Goal: Task Accomplishment & Management: Manage account settings

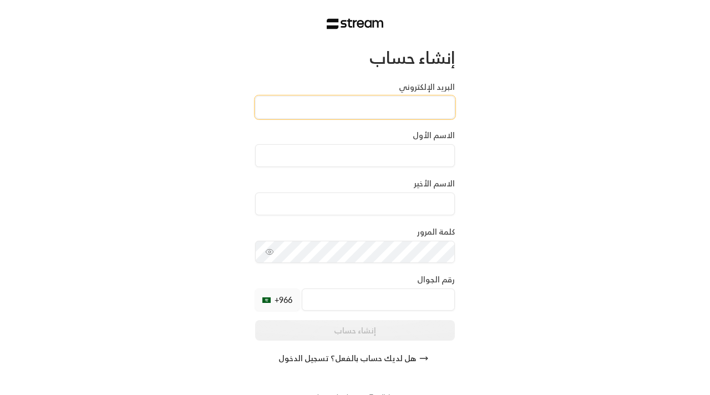
click at [327, 108] on input "البريد الإلكتروني" at bounding box center [355, 107] width 200 height 23
type input "[EMAIL_ADDRESS][DOMAIN_NAME]"
click at [340, 167] on div "الاسم الأول" at bounding box center [355, 148] width 200 height 37
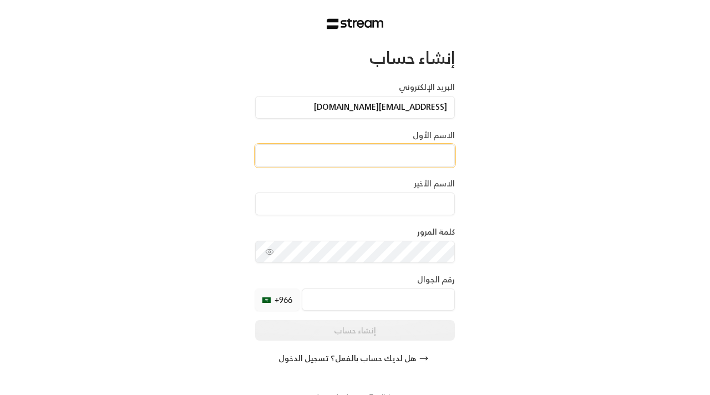
drag, startPoint x: 341, startPoint y: 167, endPoint x: 335, endPoint y: 163, distance: 6.8
click at [340, 165] on div "الاسم الأول" at bounding box center [355, 148] width 200 height 37
click at [321, 150] on input at bounding box center [355, 155] width 200 height 23
type input "Albaraa"
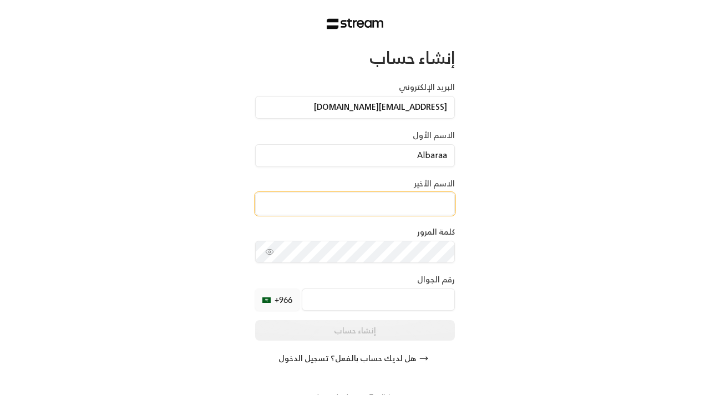
click at [350, 202] on input at bounding box center [355, 204] width 200 height 23
type input "Mirdad"
click at [361, 268] on div "إنشاء حساب البريد الإلكتروني albaraa.m@hotmail.com الاسم الأول Albaraa الاسم ال…" at bounding box center [355, 208] width 200 height 322
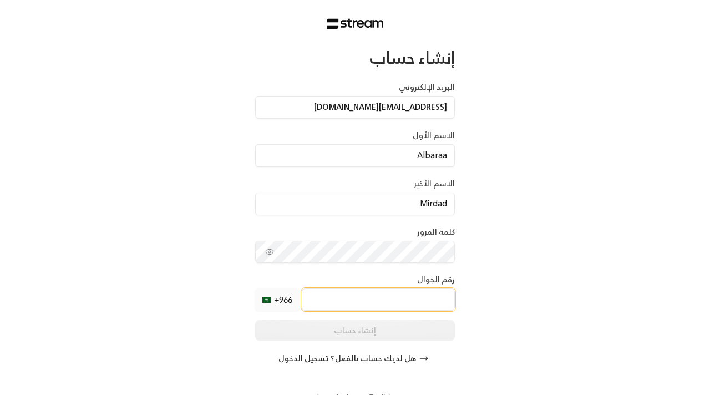
scroll to position [1, 0]
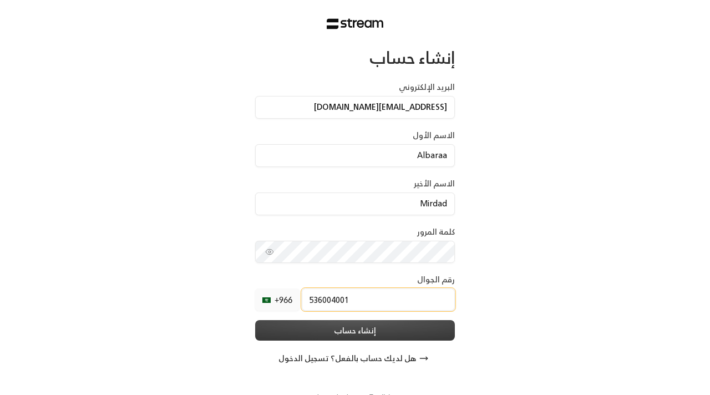
type input "536004001"
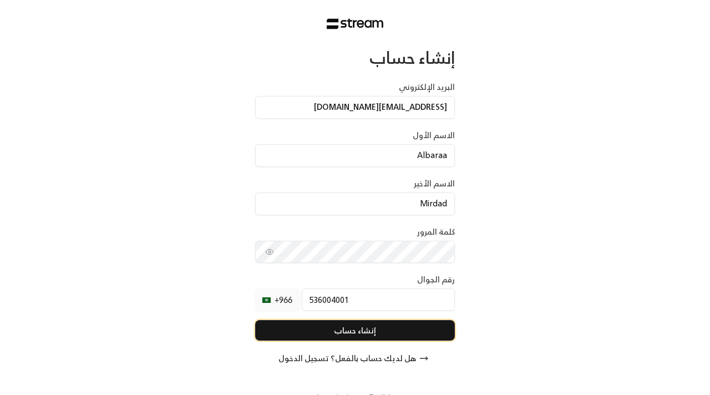
click at [367, 336] on button "إنشاء حساب" at bounding box center [355, 330] width 200 height 21
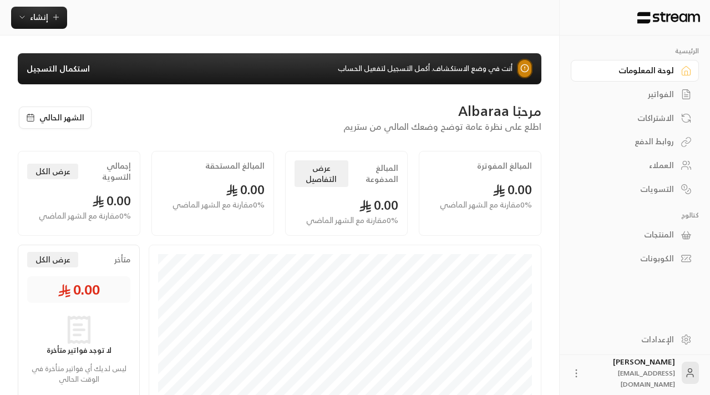
click at [679, 332] on link "الإعدادات" at bounding box center [635, 339] width 128 height 22
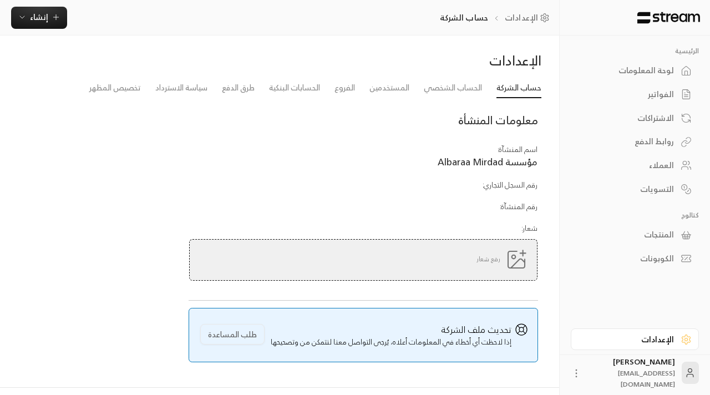
scroll to position [49, 0]
click at [455, 90] on link "الحساب الشخصي" at bounding box center [453, 89] width 58 height 20
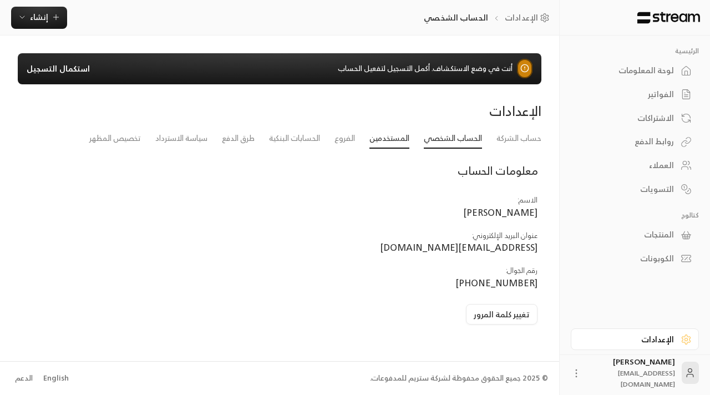
click at [393, 138] on link "المستخدمين" at bounding box center [390, 139] width 40 height 20
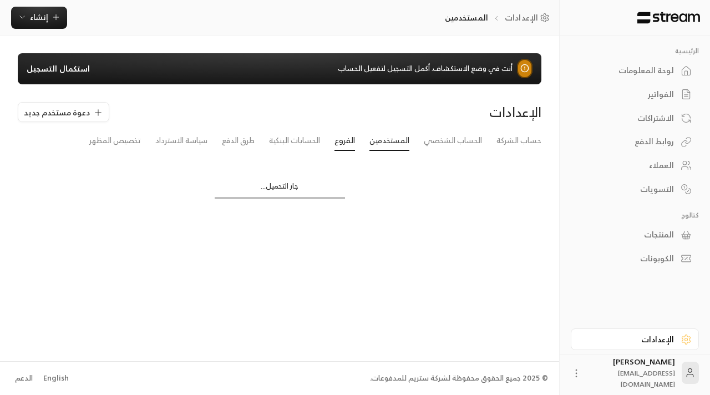
click at [352, 142] on link "الفروع" at bounding box center [345, 141] width 21 height 20
click at [299, 134] on link "الحسابات البنكية" at bounding box center [294, 139] width 51 height 20
click at [224, 132] on link "طرق الدفع" at bounding box center [238, 139] width 33 height 20
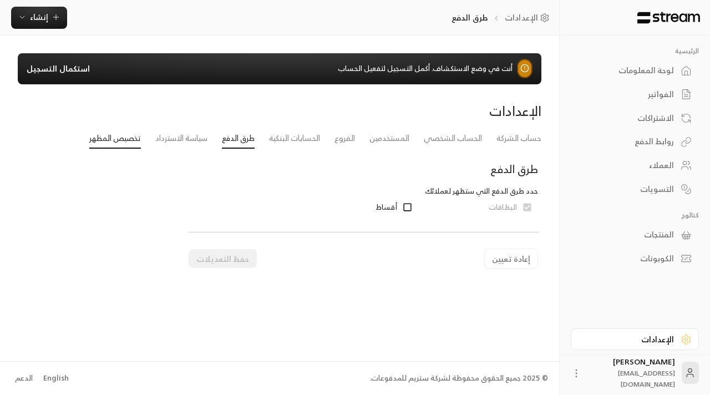
click at [120, 133] on link "تخصيص المظهر" at bounding box center [115, 139] width 52 height 20
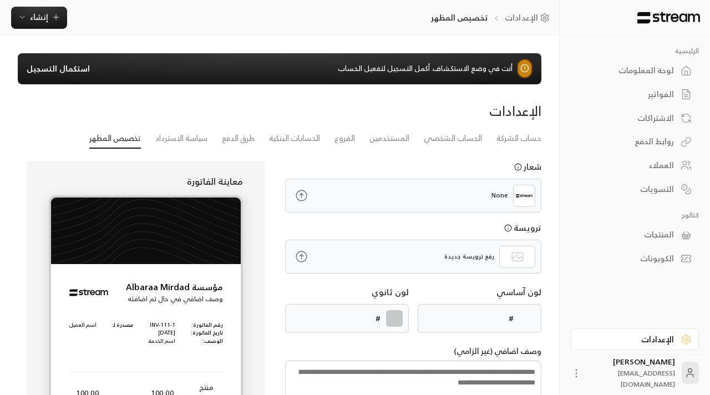
type input "******"
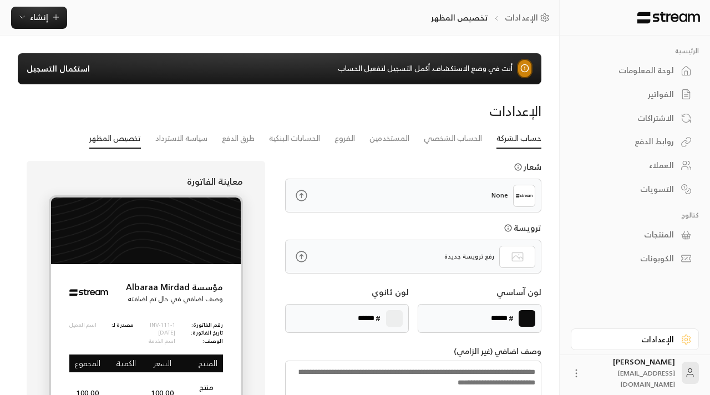
click at [525, 137] on link "حساب الشركة" at bounding box center [519, 139] width 45 height 20
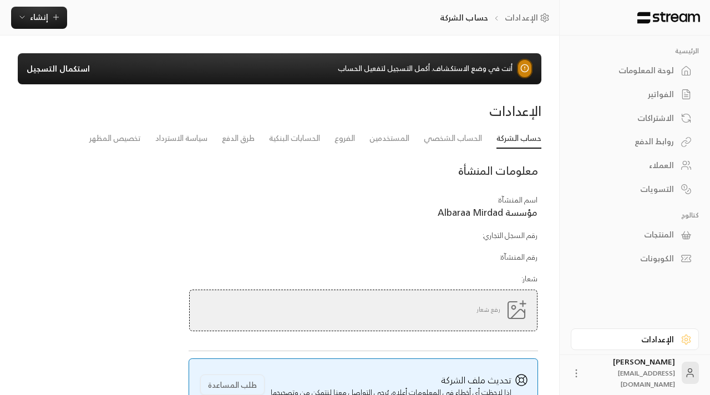
click at [662, 96] on div "الفواتير" at bounding box center [629, 94] width 89 height 11
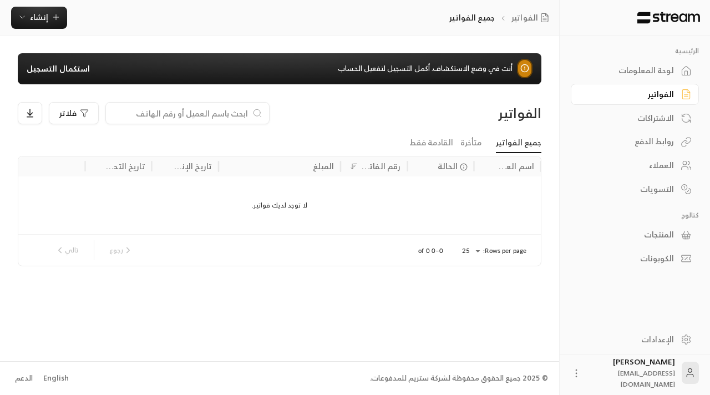
click at [665, 123] on div "الاشتراكات" at bounding box center [629, 118] width 89 height 11
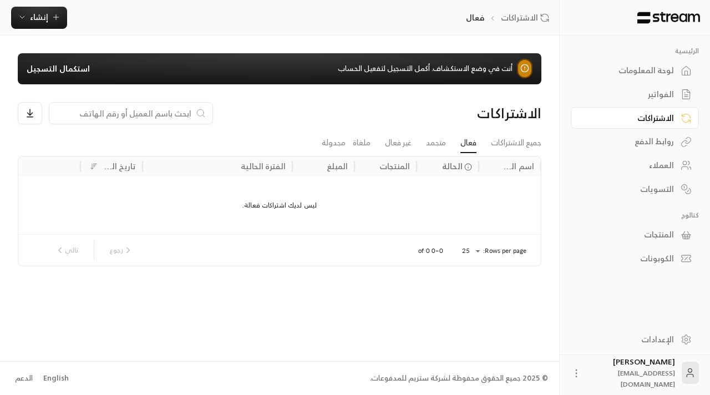
click at [659, 72] on div "لوحة المعلومات" at bounding box center [629, 70] width 89 height 11
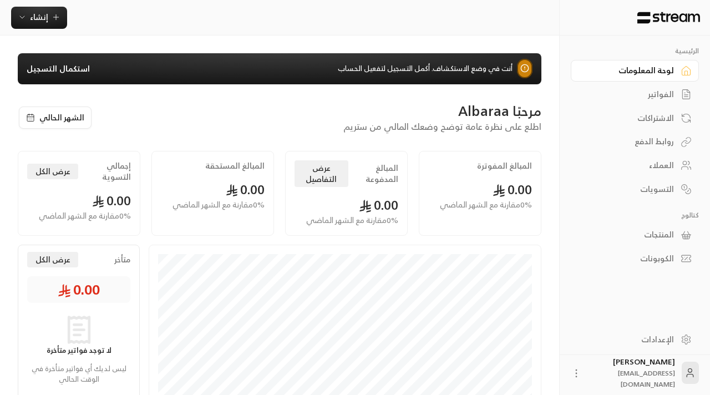
click at [672, 135] on link "روابط الدفع" at bounding box center [635, 142] width 128 height 22
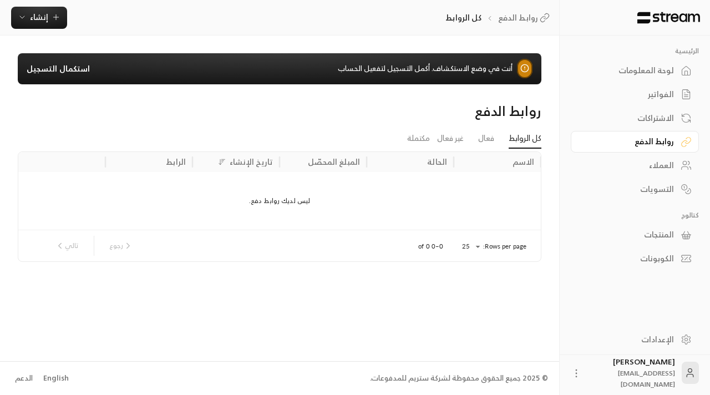
click at [681, 166] on icon at bounding box center [686, 165] width 11 height 11
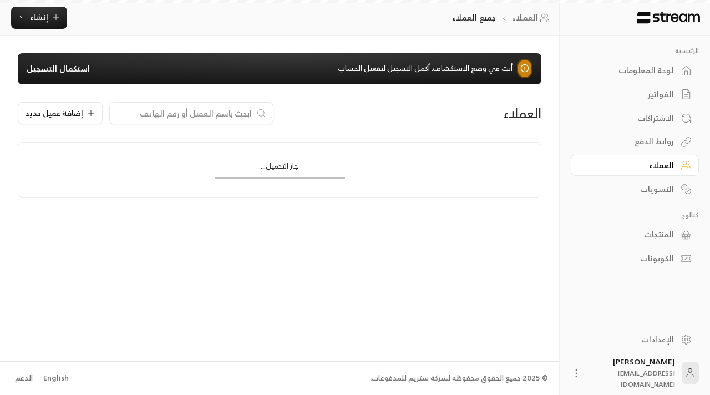
click at [677, 187] on link "التسويات" at bounding box center [635, 189] width 128 height 22
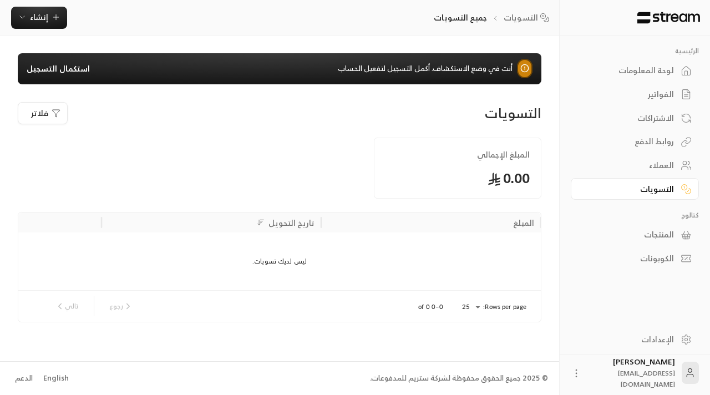
click at [680, 222] on div "الرئيسية لوحة المعلومات الفواتير الاشتراكات روابط الدفع العملاء التسويات كتالوج…" at bounding box center [635, 158] width 128 height 222
click at [680, 229] on link "المنتجات" at bounding box center [635, 235] width 128 height 22
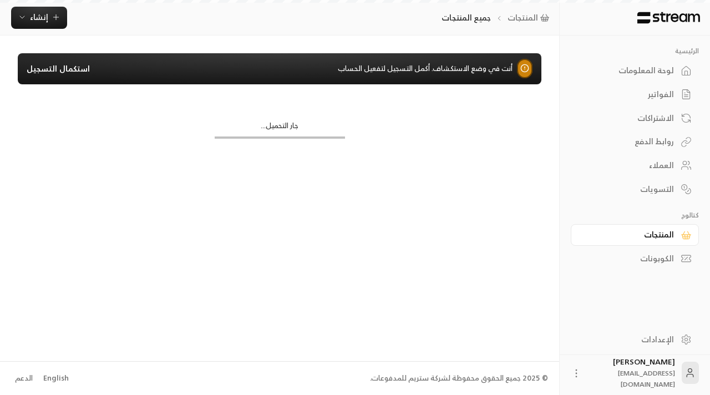
click at [681, 258] on icon at bounding box center [686, 258] width 11 height 11
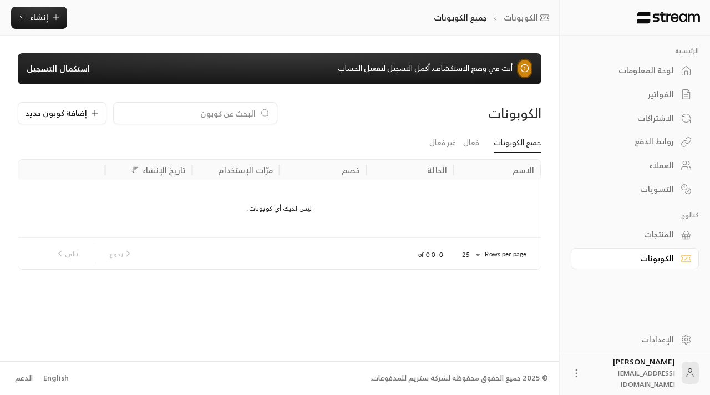
click at [692, 346] on link "الإعدادات" at bounding box center [635, 339] width 128 height 22
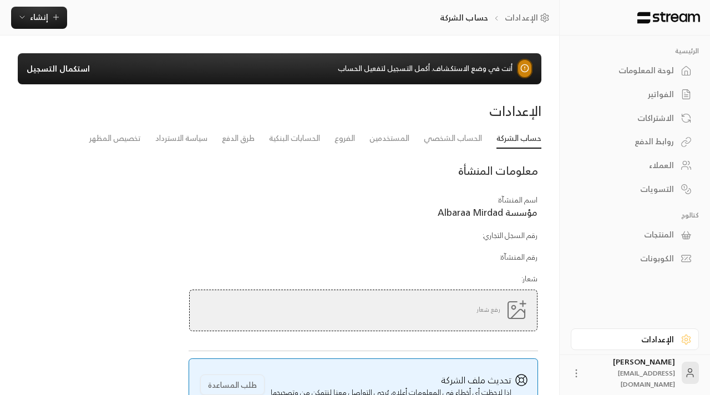
click at [84, 70] on link "استكمال التسجيل" at bounding box center [58, 68] width 63 height 11
click at [520, 20] on link "الإعدادات" at bounding box center [529, 17] width 49 height 11
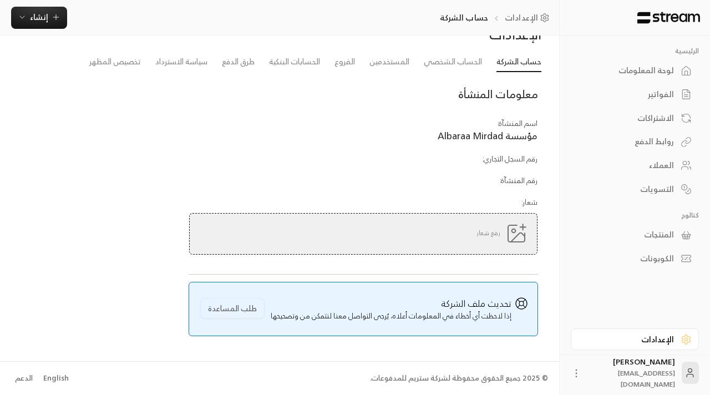
click at [639, 337] on div "الإعدادات" at bounding box center [629, 339] width 89 height 11
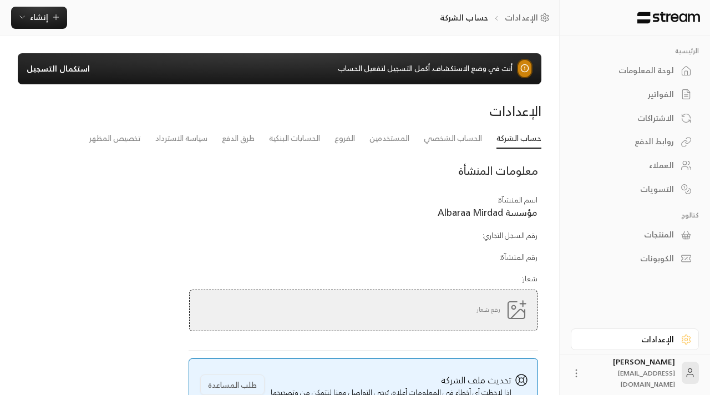
scroll to position [18, 0]
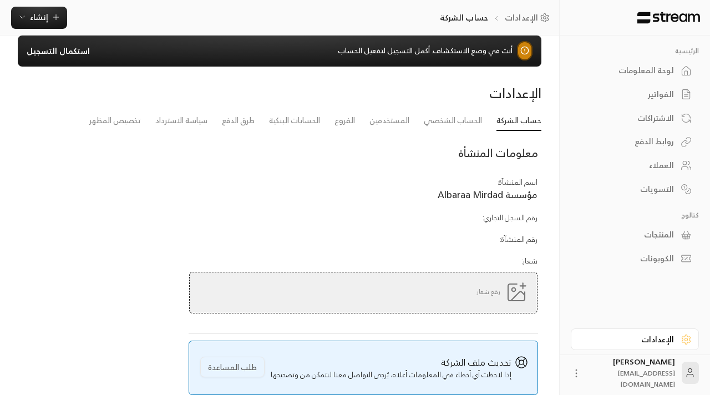
click at [671, 143] on div "روابط الدفع" at bounding box center [629, 141] width 89 height 11
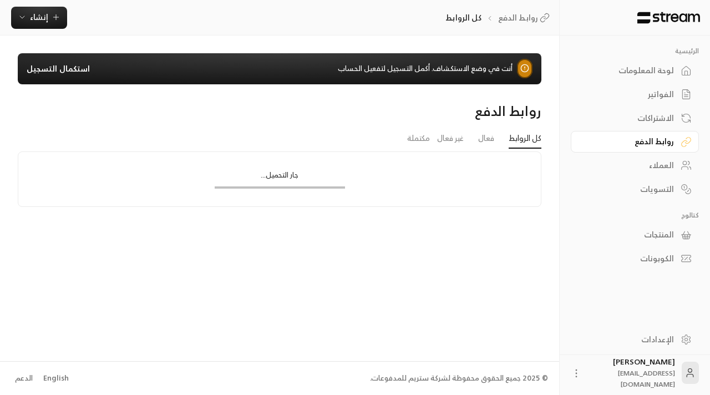
click at [666, 113] on div "الاشتراكات" at bounding box center [629, 118] width 89 height 11
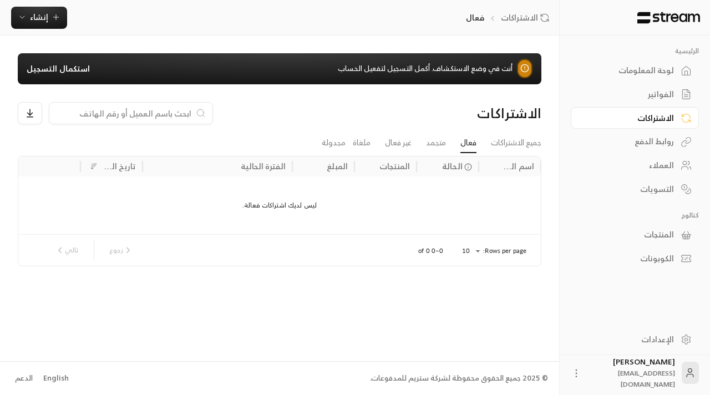
click at [59, 382] on div "English" at bounding box center [56, 378] width 26 height 11
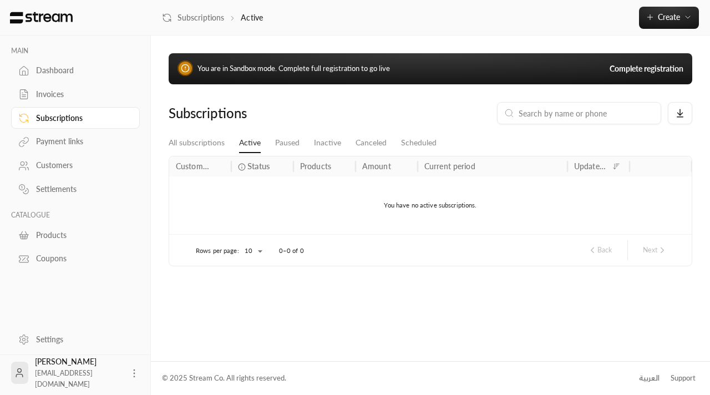
click at [64, 149] on link "Payment links" at bounding box center [75, 142] width 129 height 22
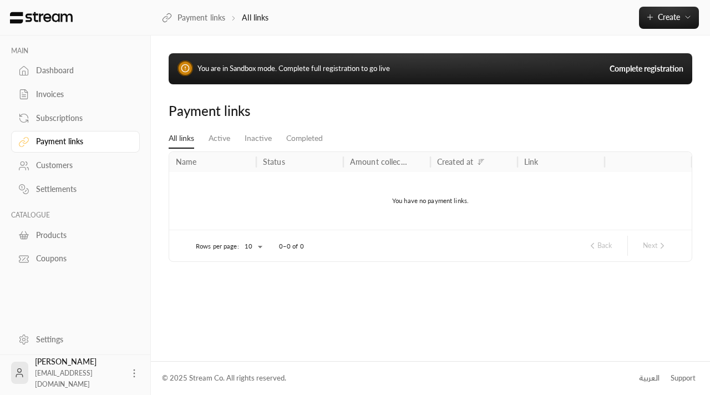
click at [78, 113] on div "Subscriptions" at bounding box center [81, 118] width 90 height 11
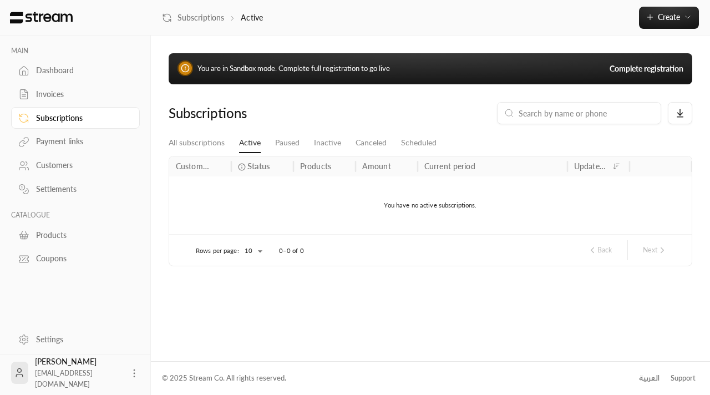
click at [78, 83] on div "Invoices" at bounding box center [75, 94] width 129 height 24
click at [74, 98] on div "Invoices" at bounding box center [81, 94] width 90 height 11
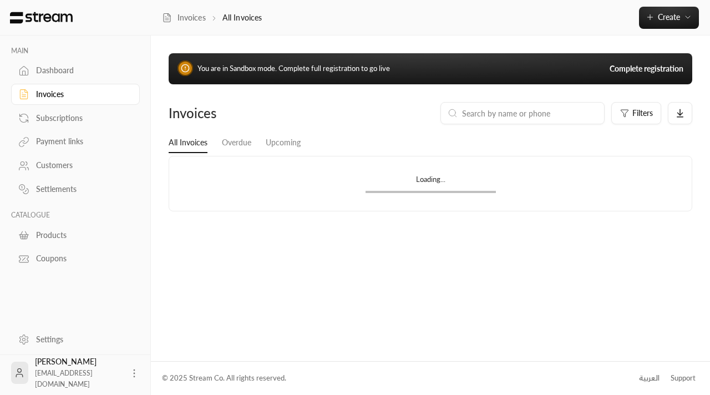
click at [70, 72] on div "Dashboard" at bounding box center [81, 70] width 90 height 11
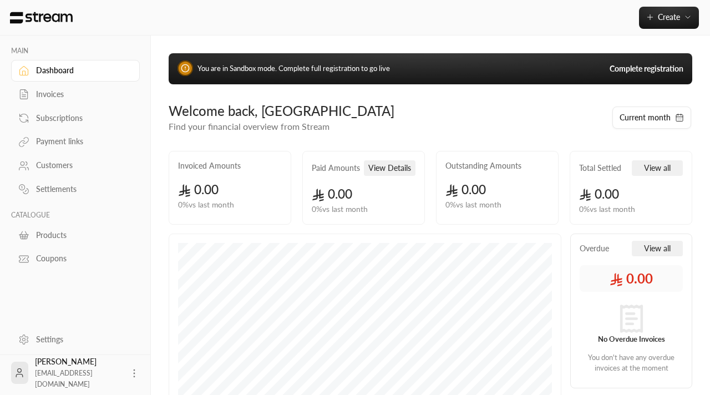
click at [67, 150] on link "Payment links" at bounding box center [75, 142] width 129 height 22
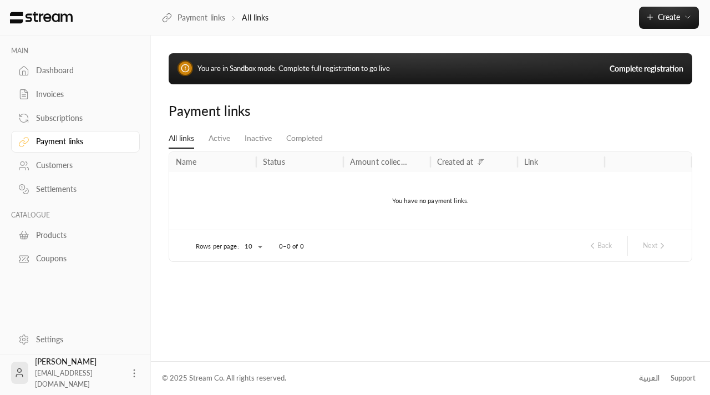
click at [67, 167] on div "Customers" at bounding box center [81, 165] width 90 height 11
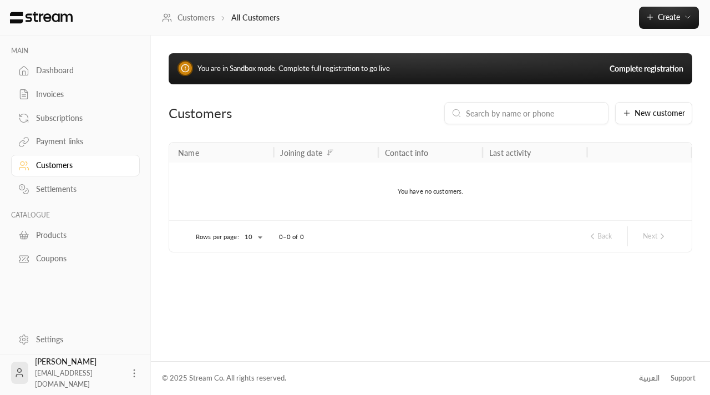
click at [60, 74] on div "Dashboard" at bounding box center [81, 70] width 90 height 11
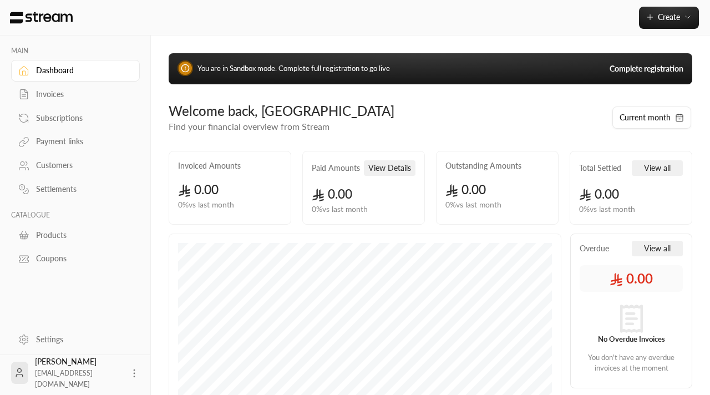
click at [59, 93] on div "Invoices" at bounding box center [81, 94] width 90 height 11
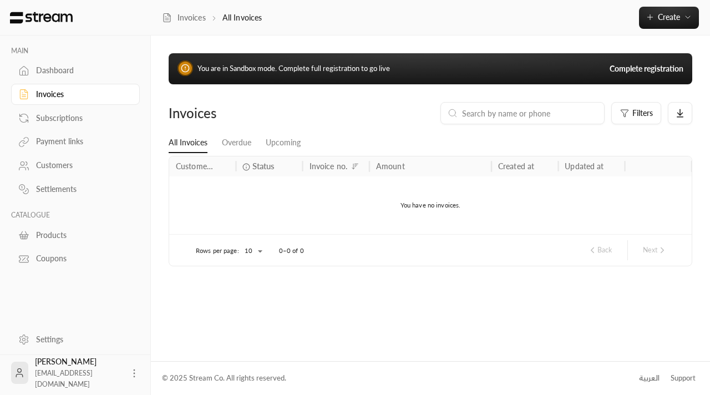
click at [59, 113] on link "Subscriptions" at bounding box center [75, 118] width 129 height 22
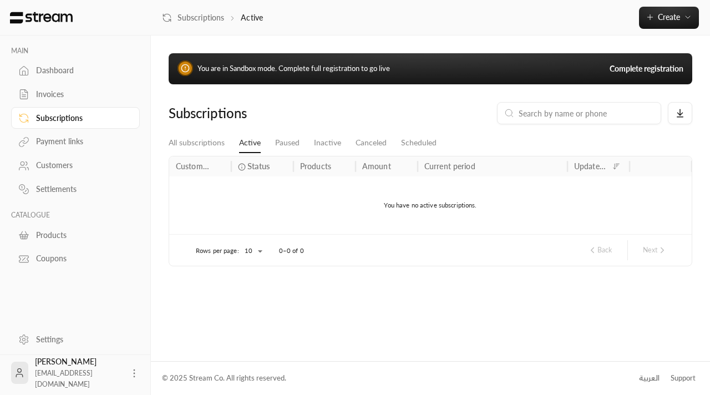
click at [61, 142] on div "Payment links" at bounding box center [81, 141] width 90 height 11
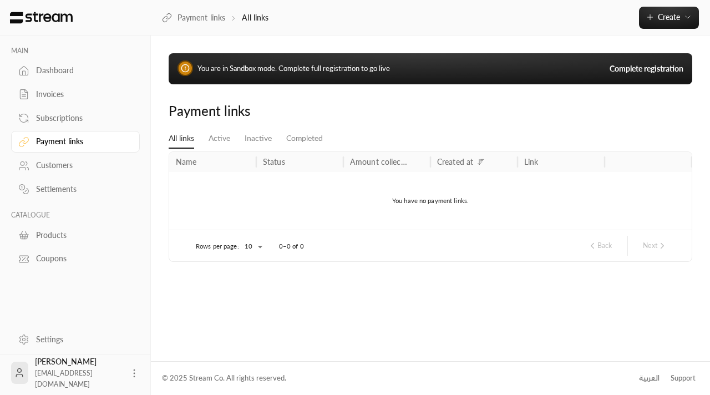
click at [62, 166] on div "Customers" at bounding box center [81, 165] width 90 height 11
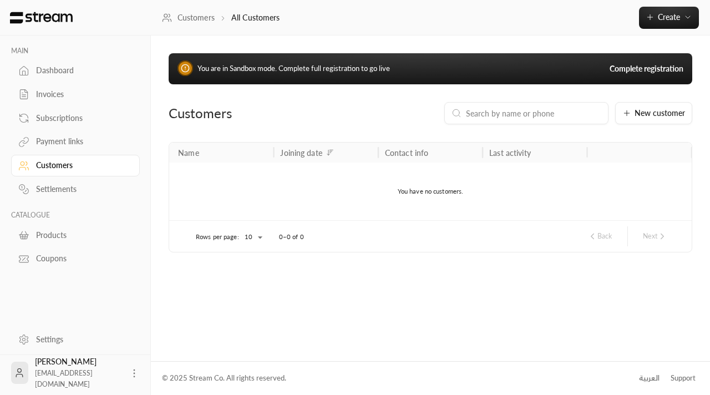
click at [61, 191] on div "Settlements" at bounding box center [81, 189] width 90 height 11
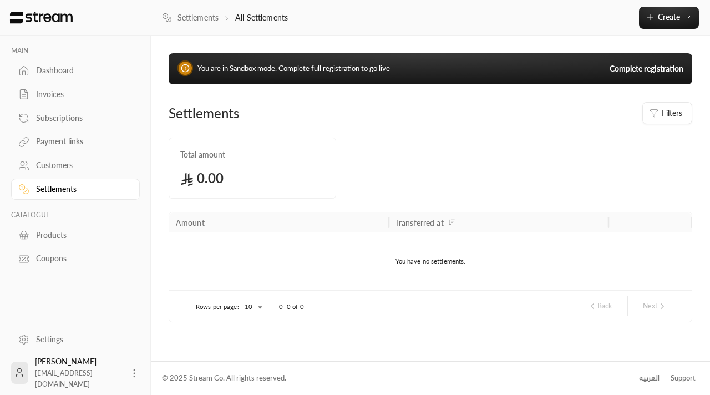
click at [43, 236] on div "Products" at bounding box center [81, 235] width 90 height 11
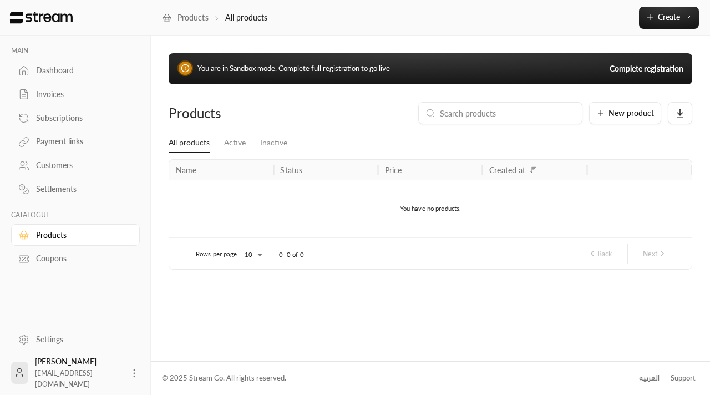
click at [50, 264] on div "Coupons" at bounding box center [81, 258] width 90 height 11
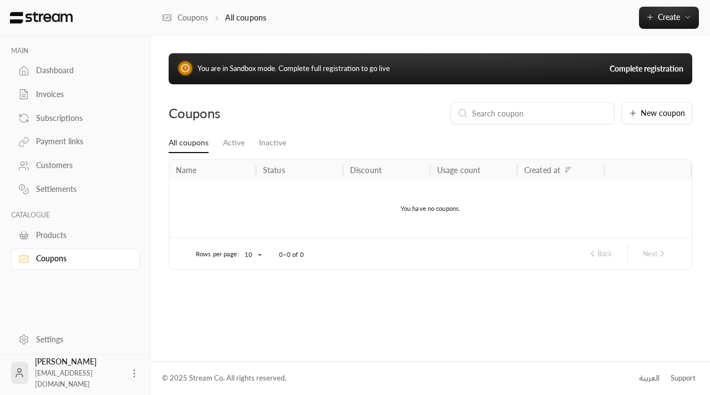
click at [53, 189] on div "Settlements" at bounding box center [81, 189] width 90 height 11
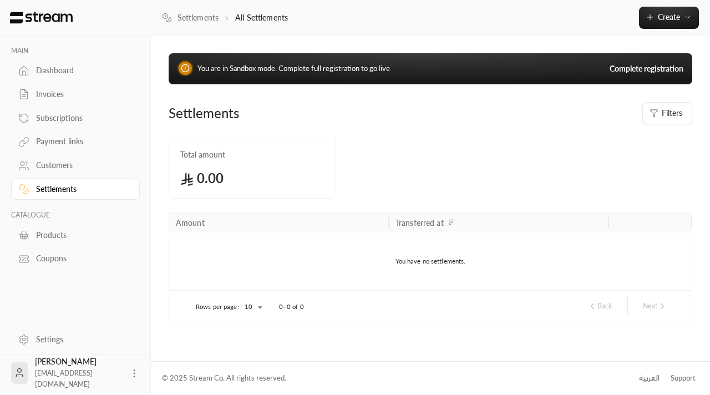
click at [54, 144] on div "Payment links" at bounding box center [81, 141] width 90 height 11
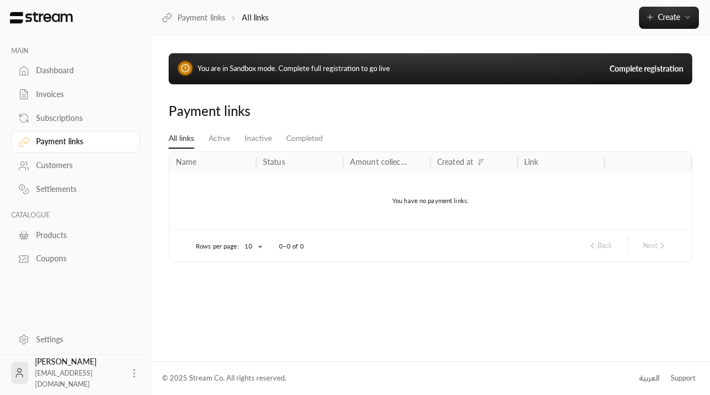
click at [57, 124] on link "Subscriptions" at bounding box center [75, 118] width 129 height 22
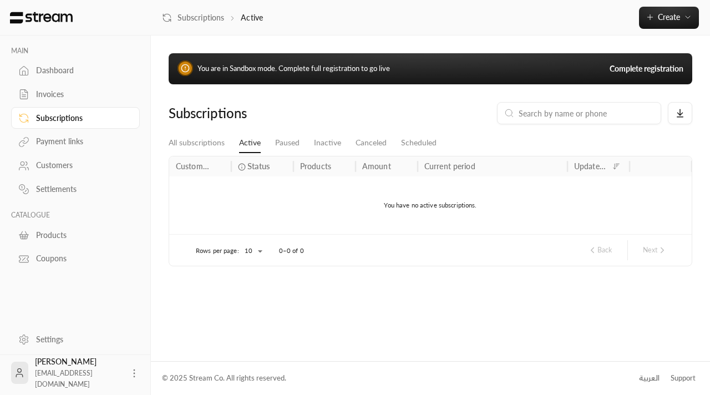
click at [55, 98] on div "Invoices" at bounding box center [81, 94] width 90 height 11
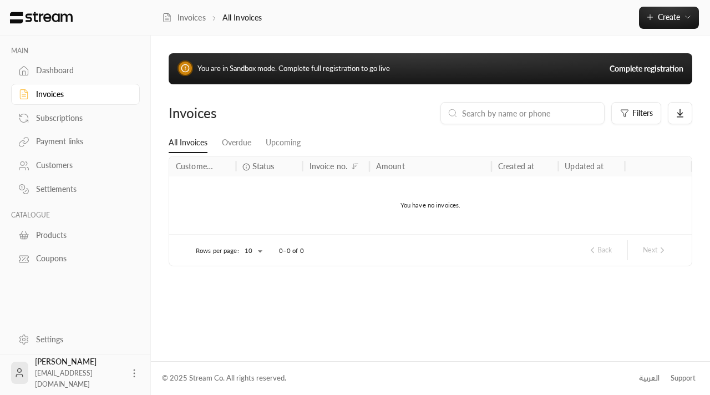
click at [55, 73] on div "Dashboard" at bounding box center [81, 70] width 90 height 11
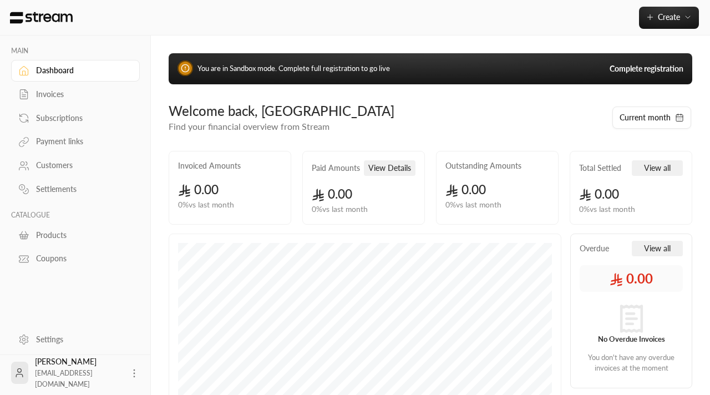
click at [55, 95] on div "Invoices" at bounding box center [81, 94] width 90 height 11
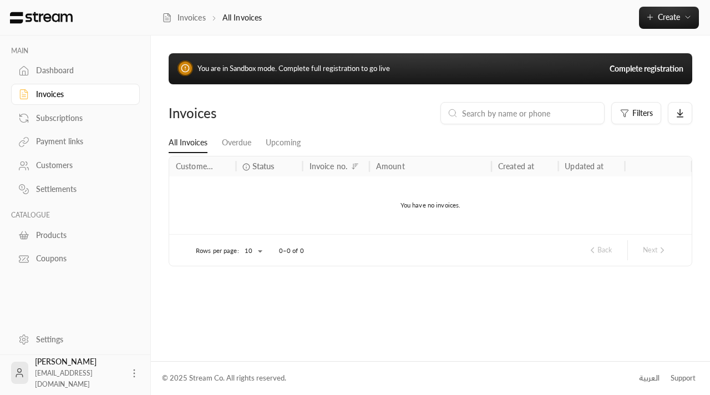
click at [58, 119] on div "Subscriptions" at bounding box center [81, 118] width 90 height 11
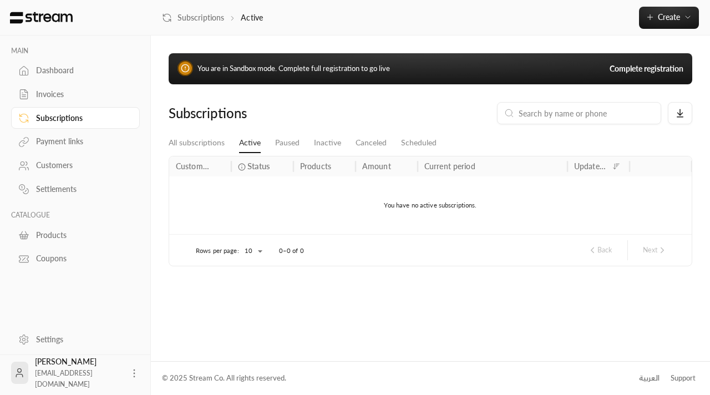
click at [58, 137] on div "Payment links" at bounding box center [81, 141] width 90 height 11
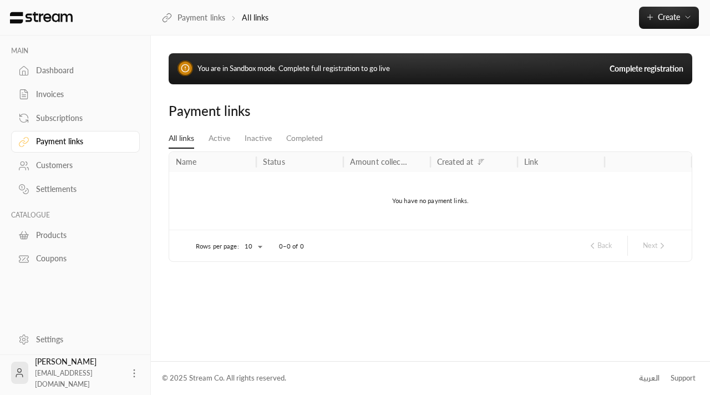
click at [70, 159] on link "Customers" at bounding box center [75, 166] width 129 height 22
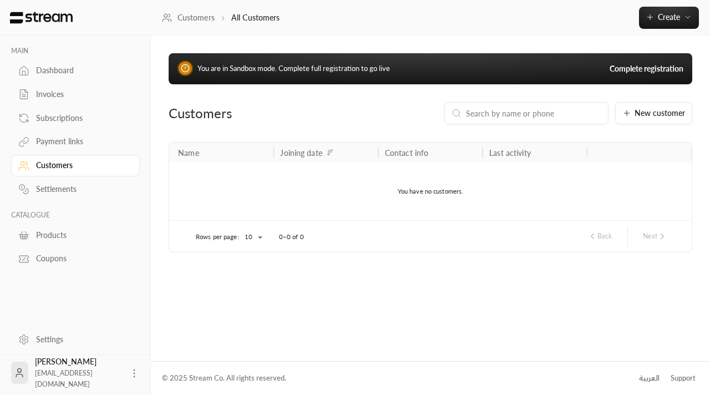
click at [62, 186] on div "Settlements" at bounding box center [81, 189] width 90 height 11
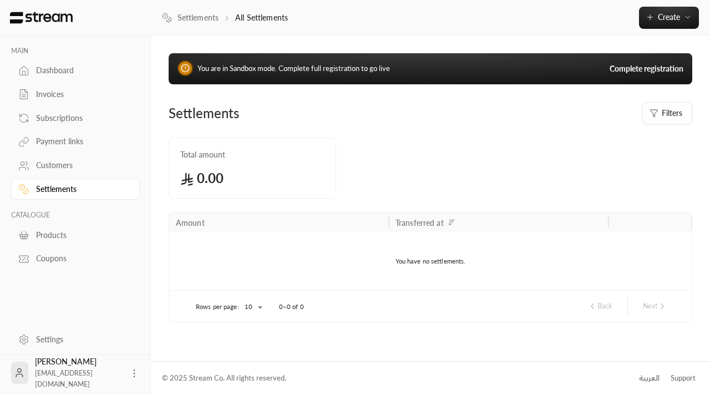
click at [65, 150] on link "Payment links" at bounding box center [75, 142] width 129 height 22
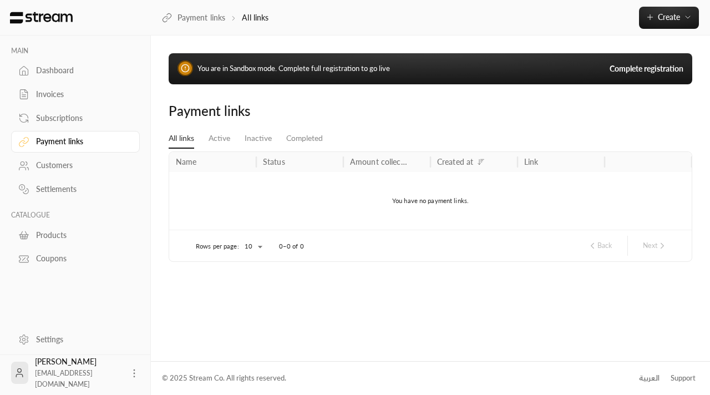
click at [60, 119] on div "Subscriptions" at bounding box center [81, 118] width 90 height 11
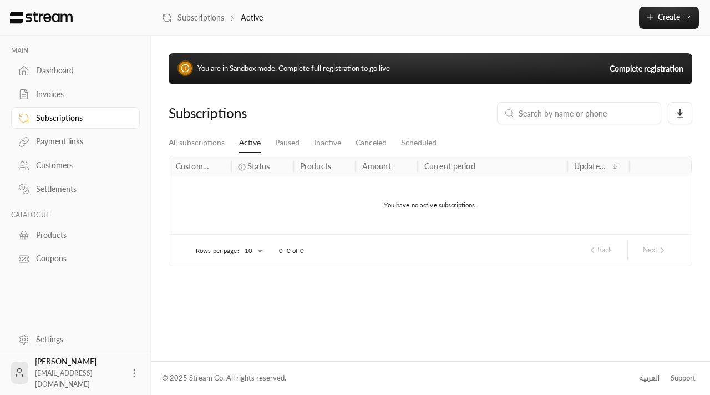
click at [57, 103] on link "Invoices" at bounding box center [75, 95] width 129 height 22
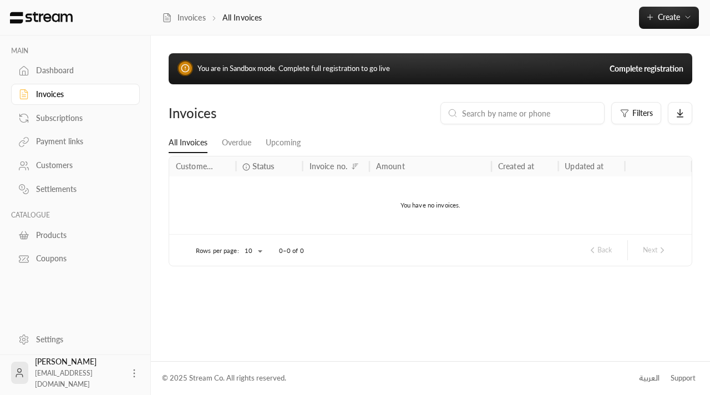
click at [57, 85] on link "Invoices" at bounding box center [75, 95] width 129 height 22
click at [57, 73] on div "Dashboard" at bounding box center [81, 70] width 90 height 11
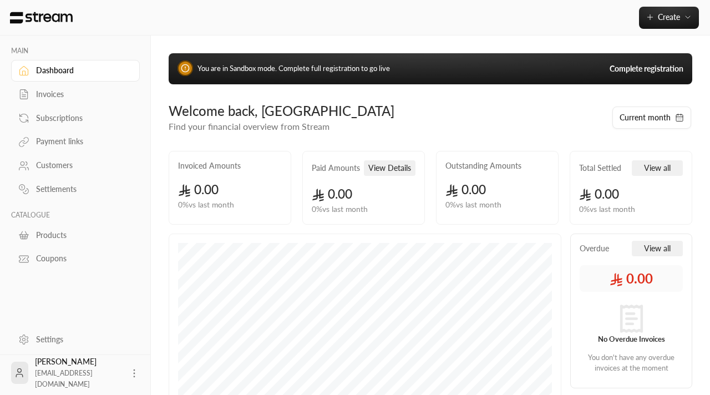
scroll to position [323, 0]
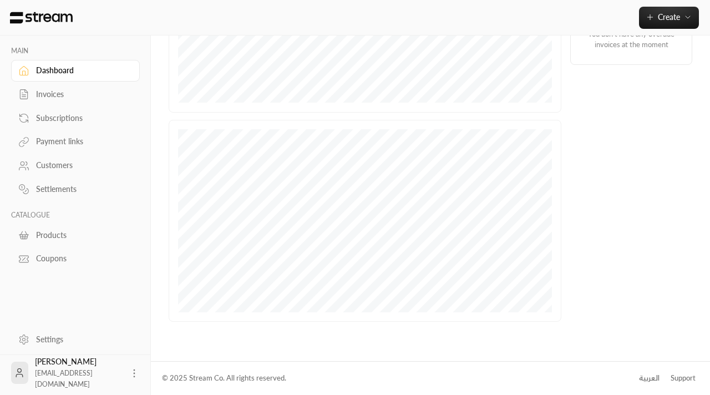
click at [54, 236] on div "Products" at bounding box center [81, 235] width 90 height 11
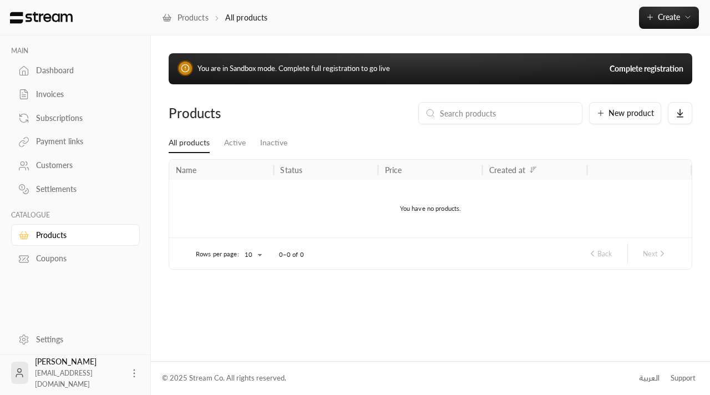
click at [54, 261] on div "Coupons" at bounding box center [81, 258] width 90 height 11
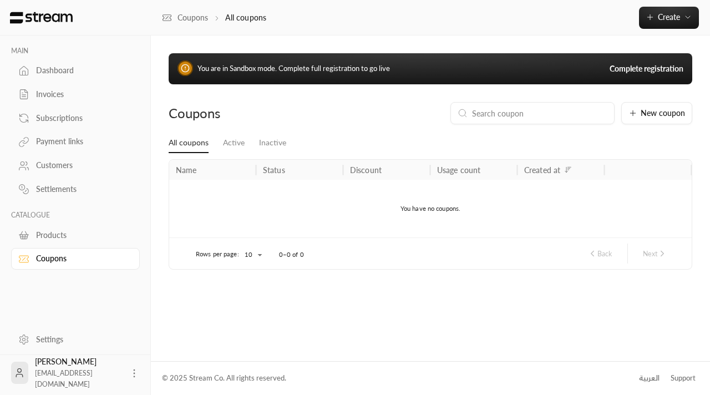
click at [58, 332] on link "Settings" at bounding box center [75, 339] width 129 height 22
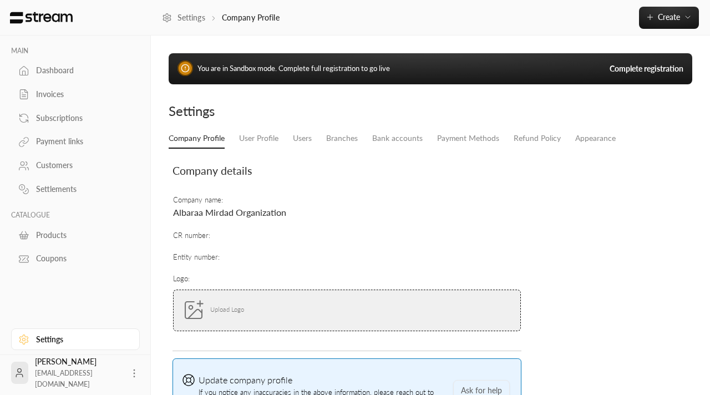
click at [59, 186] on div "Settlements" at bounding box center [81, 189] width 90 height 11
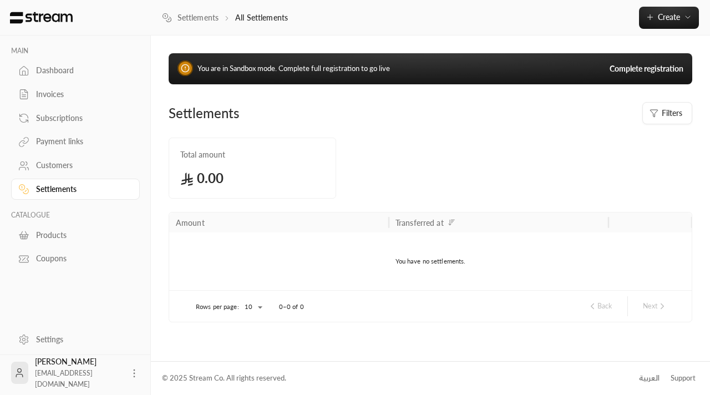
click at [55, 143] on div "Payment links" at bounding box center [81, 141] width 90 height 11
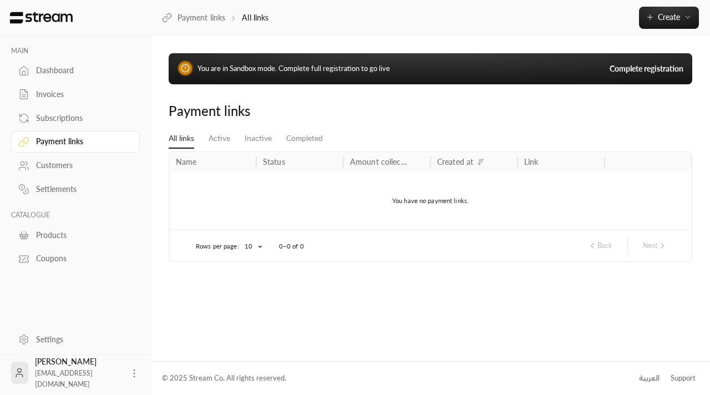
click at [71, 99] on div "Invoices" at bounding box center [81, 94] width 90 height 11
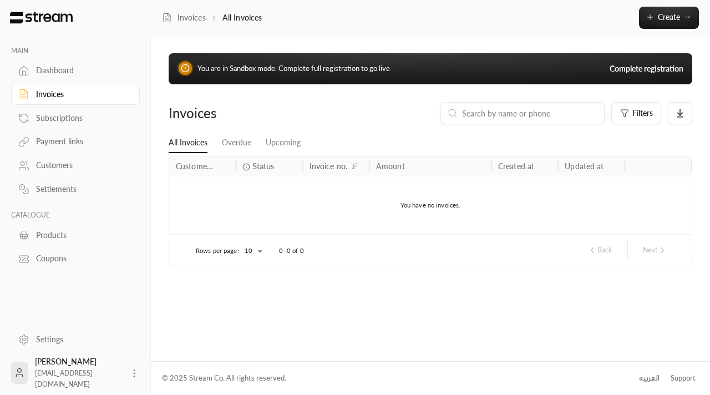
click at [63, 80] on link "Dashboard" at bounding box center [75, 71] width 129 height 22
